Goal: Information Seeking & Learning: Learn about a topic

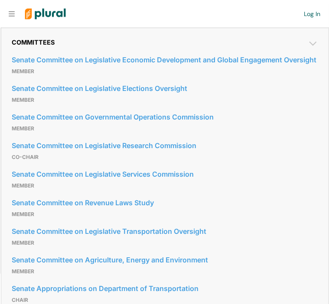
scroll to position [437, 0]
click at [104, 66] on link "Senate Committee on Legislative Economic Development and Global Engagement Over…" at bounding box center [165, 59] width 306 height 13
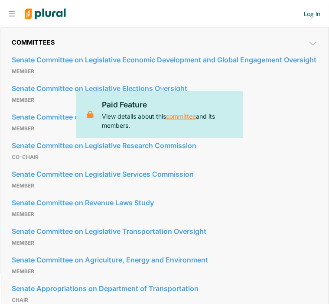
click at [177, 118] on link "committee" at bounding box center [181, 116] width 30 height 10
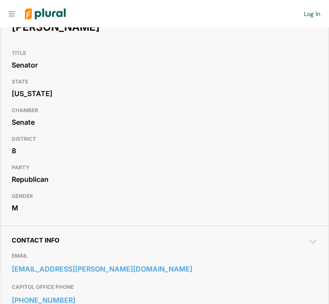
scroll to position [0, 0]
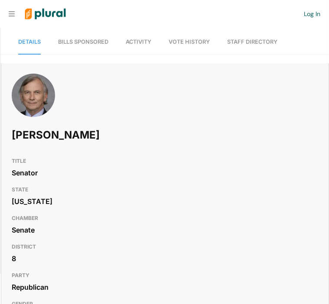
click at [78, 42] on span "Bills Sponsored" at bounding box center [83, 42] width 50 height 6
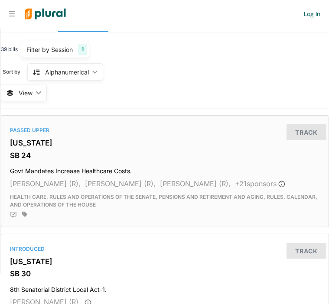
scroll to position [19, 0]
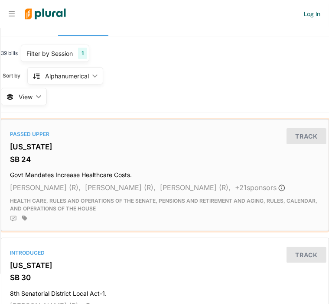
click at [45, 143] on h3 "[US_STATE]" at bounding box center [165, 147] width 310 height 9
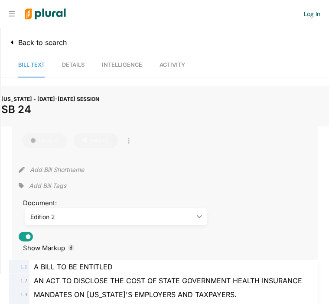
click at [114, 65] on span "Intelligence" at bounding box center [122, 65] width 40 height 6
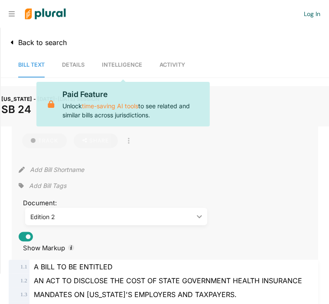
click at [69, 65] on span "Details" at bounding box center [73, 65] width 23 height 6
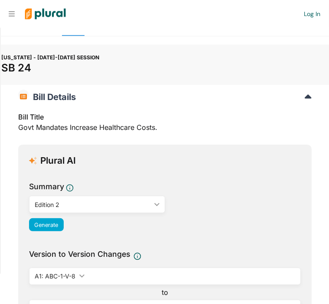
scroll to position [41, 0]
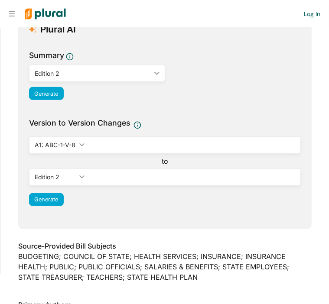
scroll to position [175, 0]
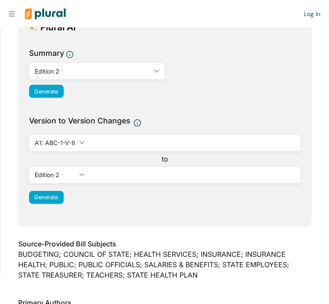
click at [151, 71] on icon "ic_keyboard_arrow_down" at bounding box center [155, 71] width 9 height 4
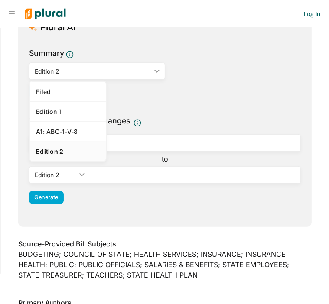
click at [151, 71] on icon "ic_keyboard_arrow_down" at bounding box center [155, 71] width 9 height 4
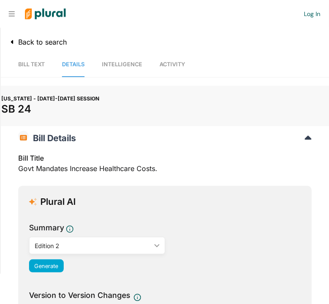
scroll to position [0, 0]
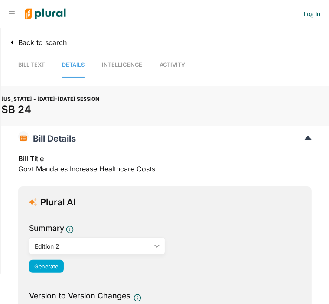
click at [33, 62] on span "Bill Text" at bounding box center [31, 65] width 26 height 6
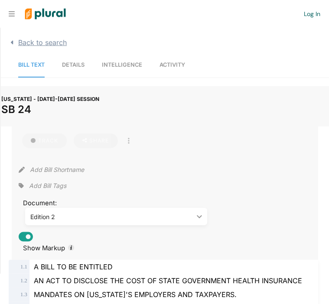
click at [17, 45] on span "Back to search" at bounding box center [40, 42] width 53 height 9
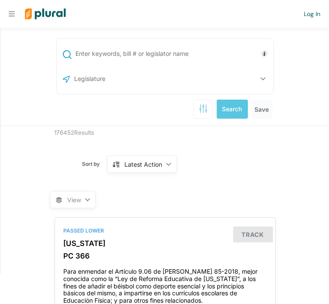
click at [131, 84] on input "text" at bounding box center [120, 79] width 93 height 16
click at [259, 81] on button "button" at bounding box center [263, 79] width 16 height 16
click at [201, 60] on input "text" at bounding box center [173, 53] width 196 height 16
click at [172, 53] on input "text" at bounding box center [173, 53] width 196 height 16
type input "[PERSON_NAME]"
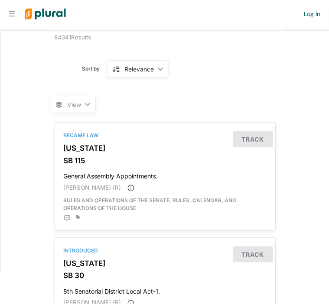
scroll to position [94, 0]
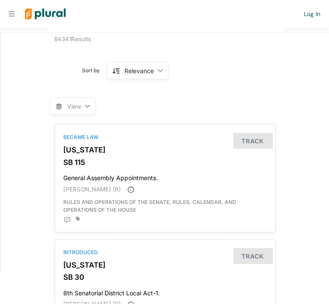
click at [151, 73] on div "Relevance ic_keyboard_arrow_down" at bounding box center [138, 70] width 62 height 17
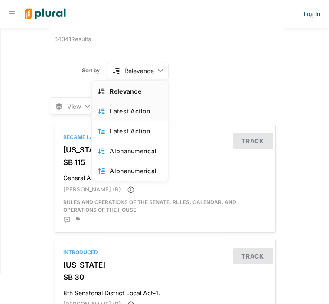
click at [139, 109] on div "Latest Action" at bounding box center [136, 110] width 52 height 7
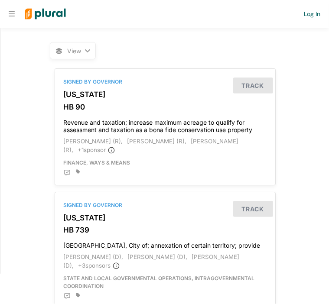
scroll to position [149, 0]
